Goal: Task Accomplishment & Management: Use online tool/utility

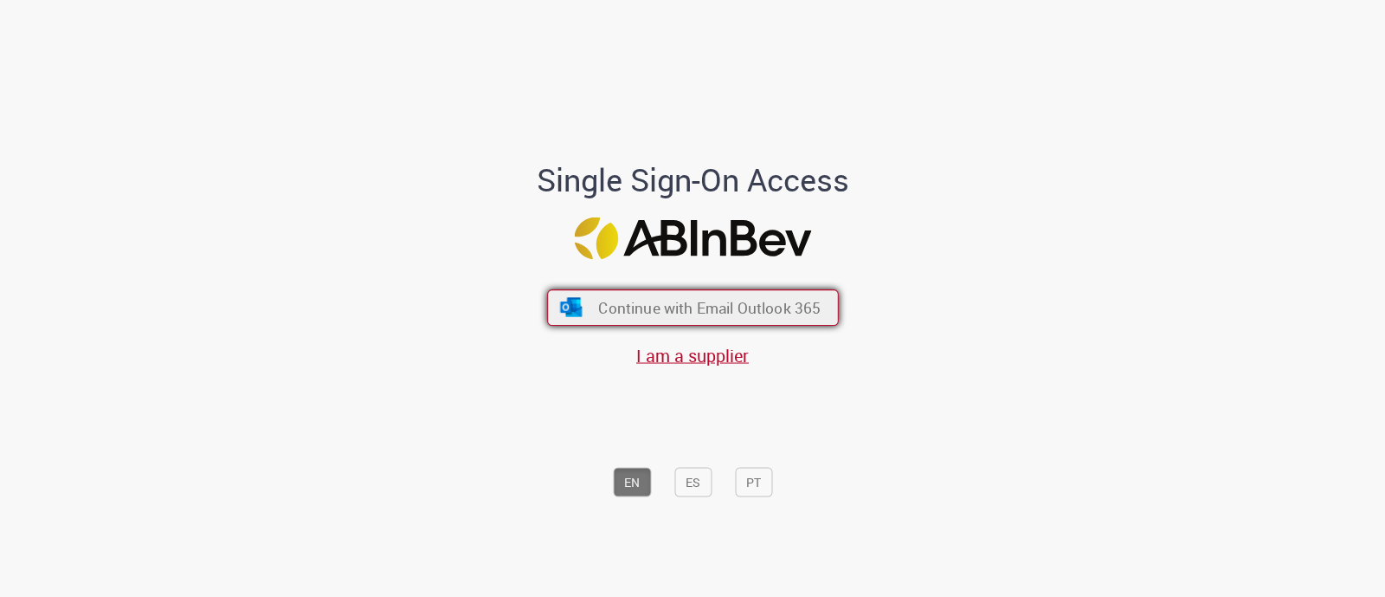
click at [753, 307] on span "Continue with Email Outlook 365" at bounding box center [709, 308] width 223 height 20
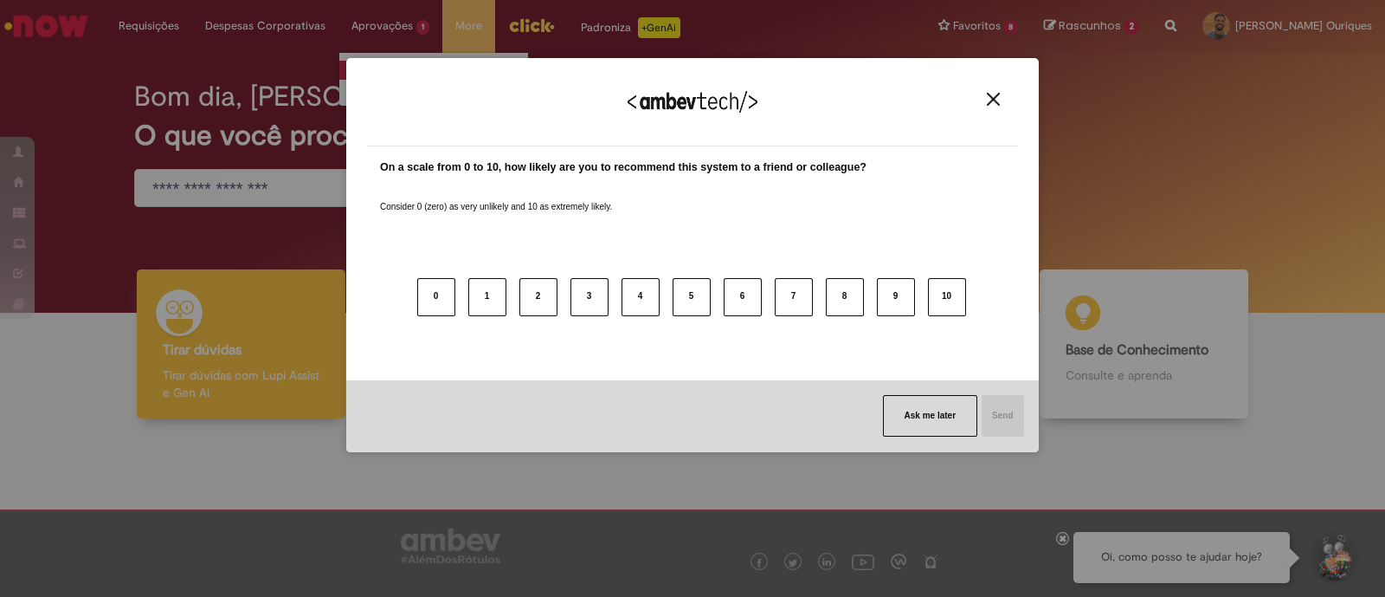
click at [433, 67] on link "Exibir todas as aprovações" at bounding box center [434, 70] width 190 height 19
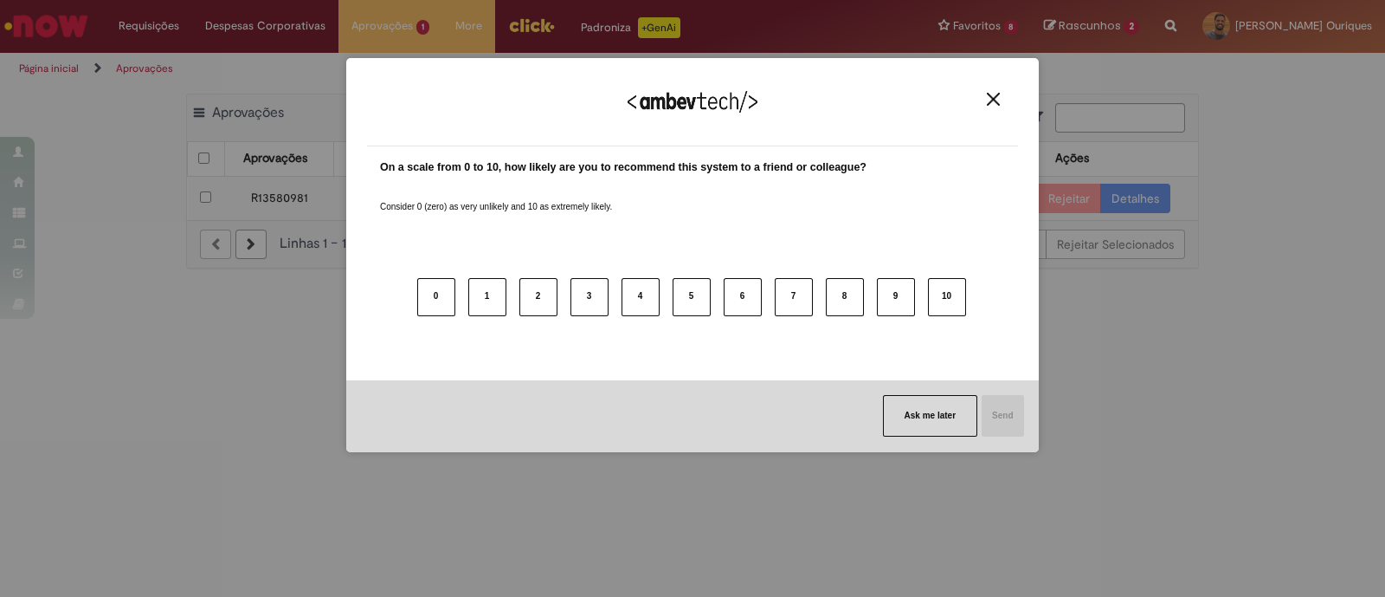
click at [991, 95] on img "Close" at bounding box center [993, 99] width 13 height 13
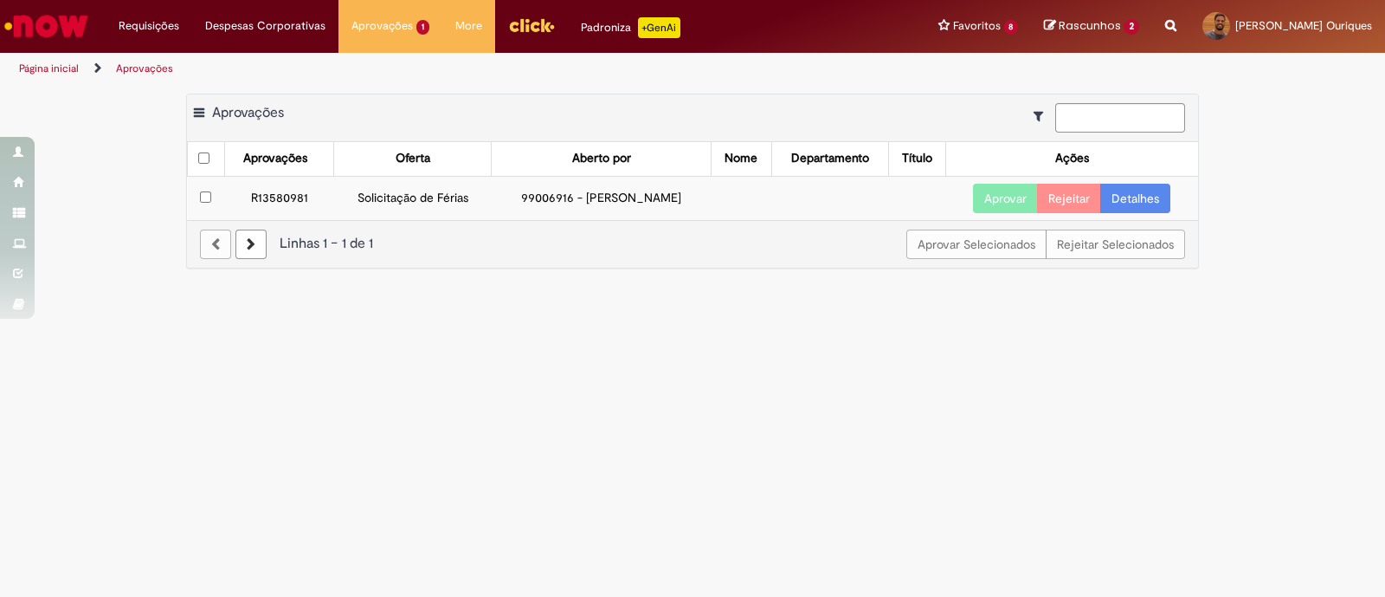
click at [277, 197] on td "R13580981" at bounding box center [278, 198] width 109 height 44
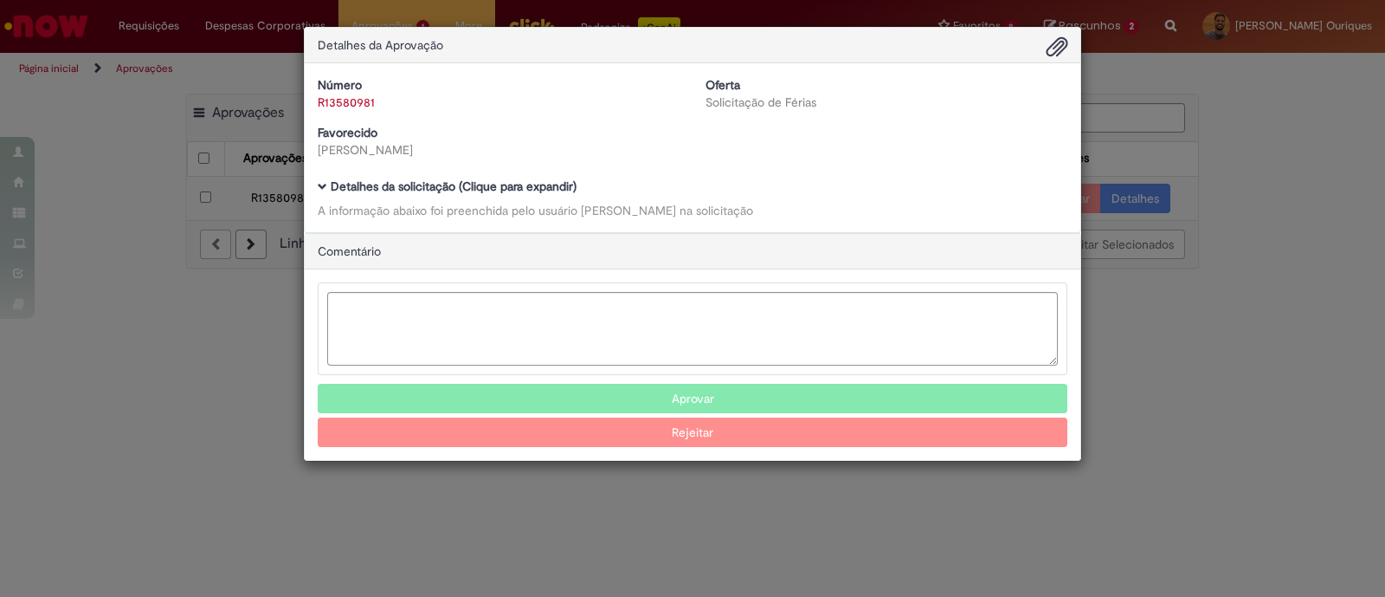
click at [1191, 360] on div "Detalhes da Aprovação Número R13580981 Oferta Solicitação de Férias Favorecido …" at bounding box center [692, 298] width 1385 height 597
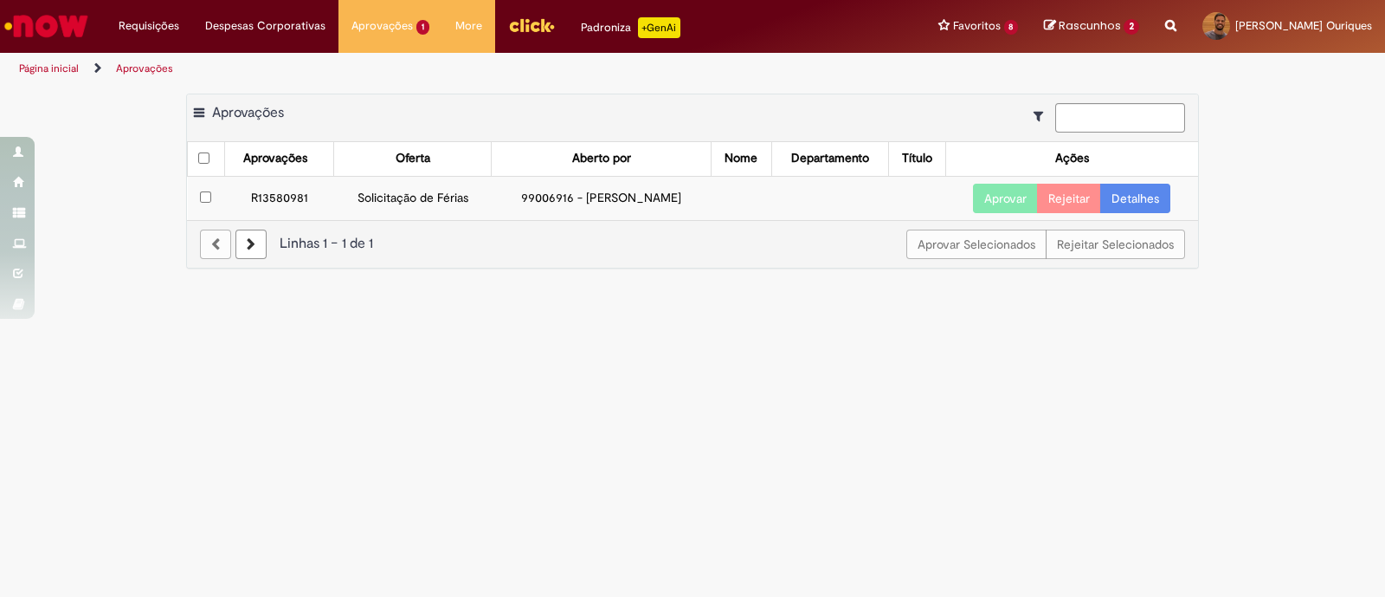
click at [1139, 193] on link "Detalhes" at bounding box center [1135, 198] width 70 height 29
